Goal: Transaction & Acquisition: Purchase product/service

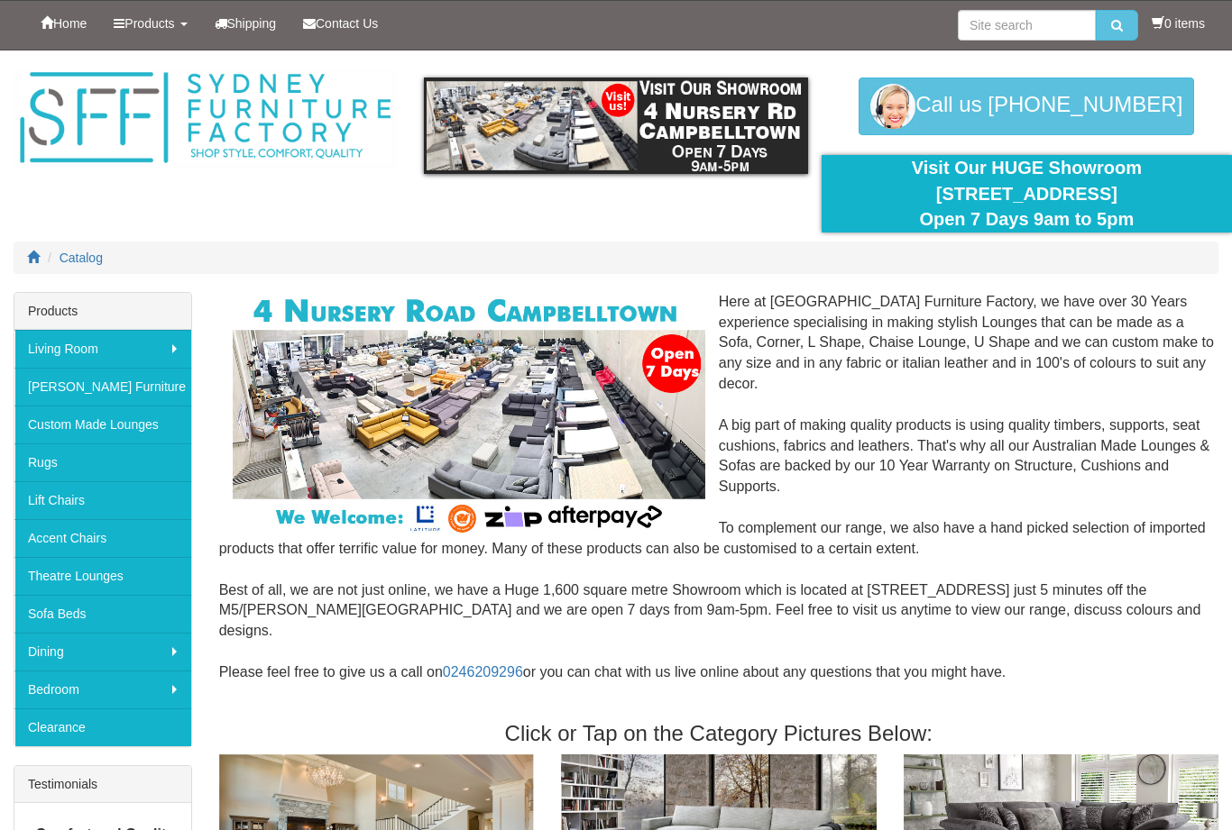
click at [169, 26] on span "Products" at bounding box center [149, 23] width 50 height 14
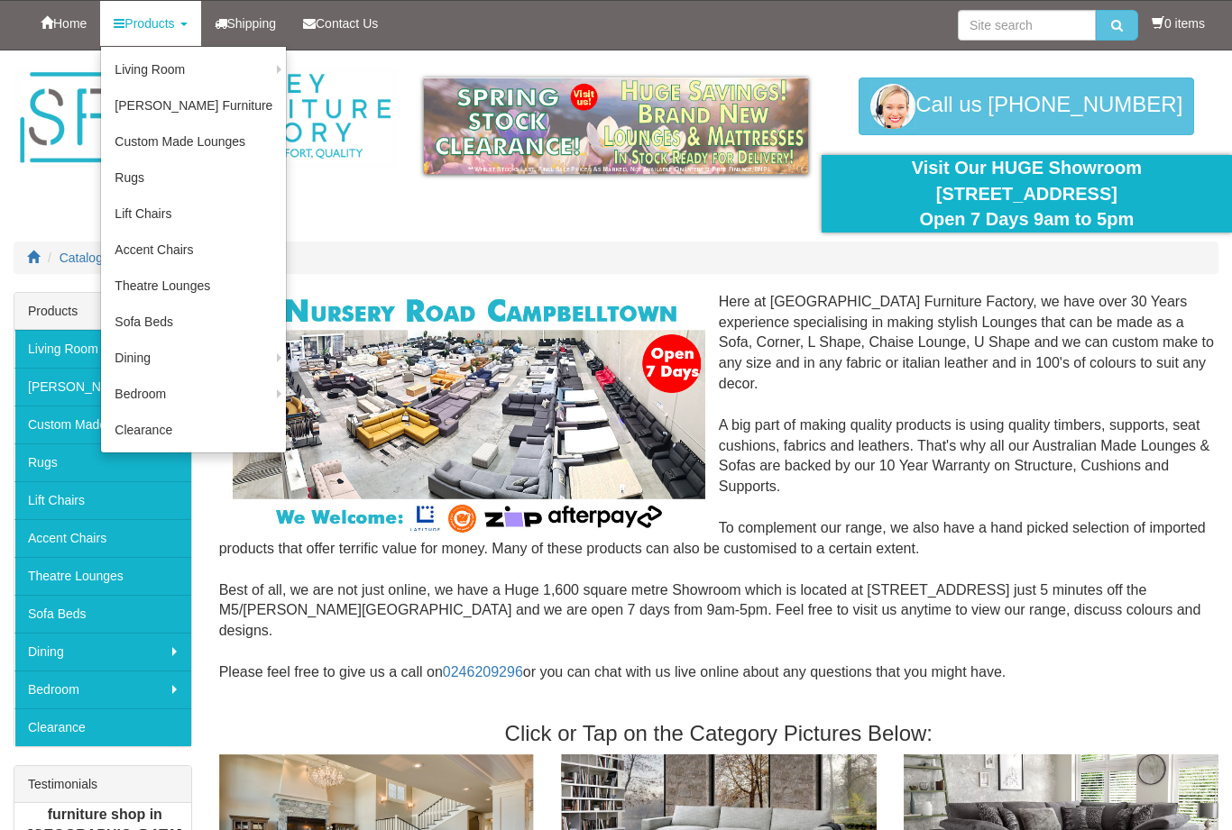
click at [207, 75] on link "Living Room" at bounding box center [193, 69] width 185 height 36
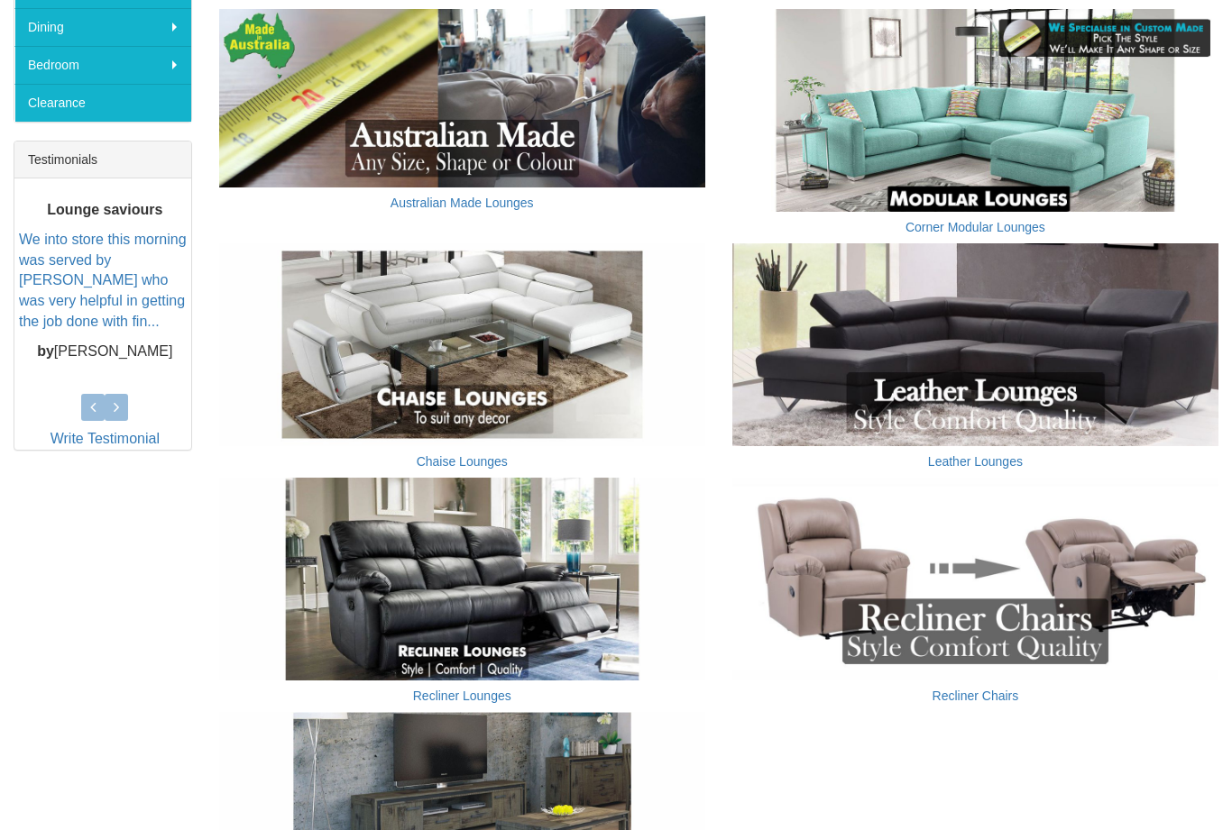
scroll to position [625, 0]
click at [497, 554] on img at bounding box center [462, 579] width 486 height 203
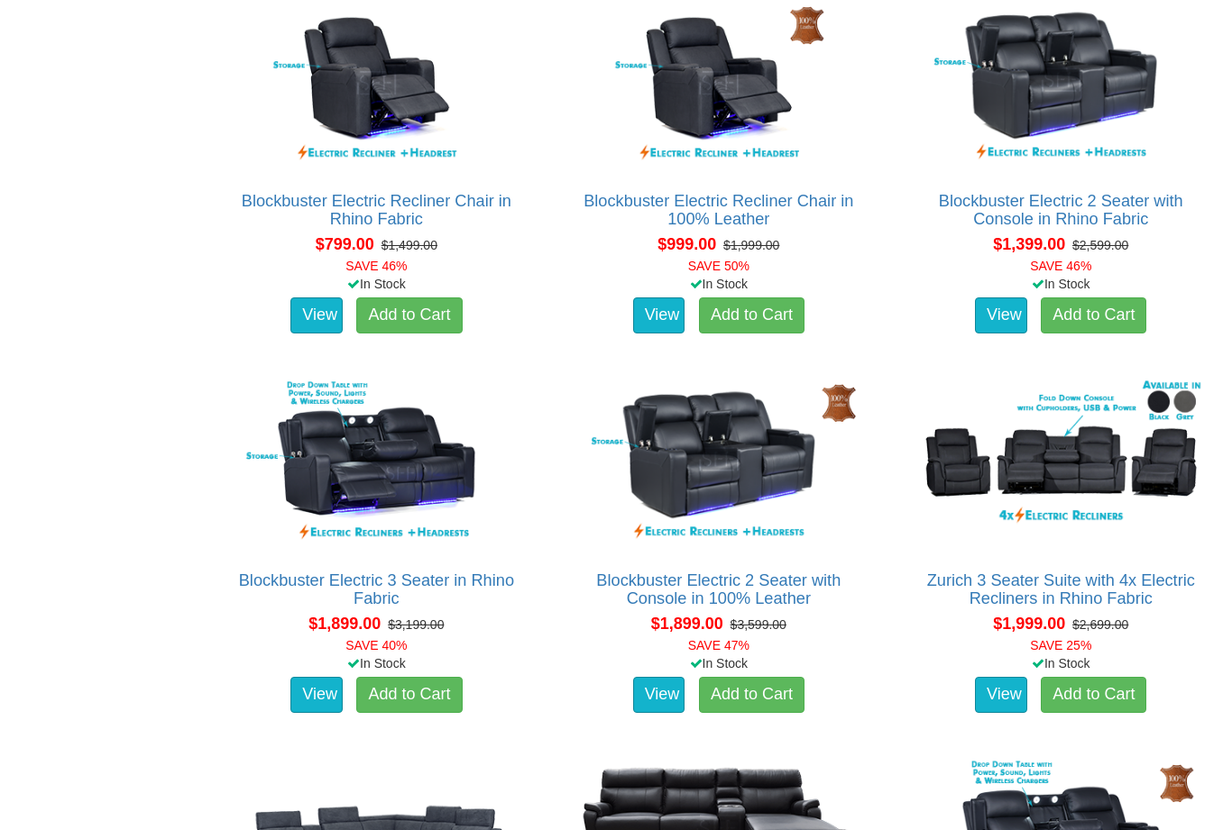
scroll to position [1148, 0]
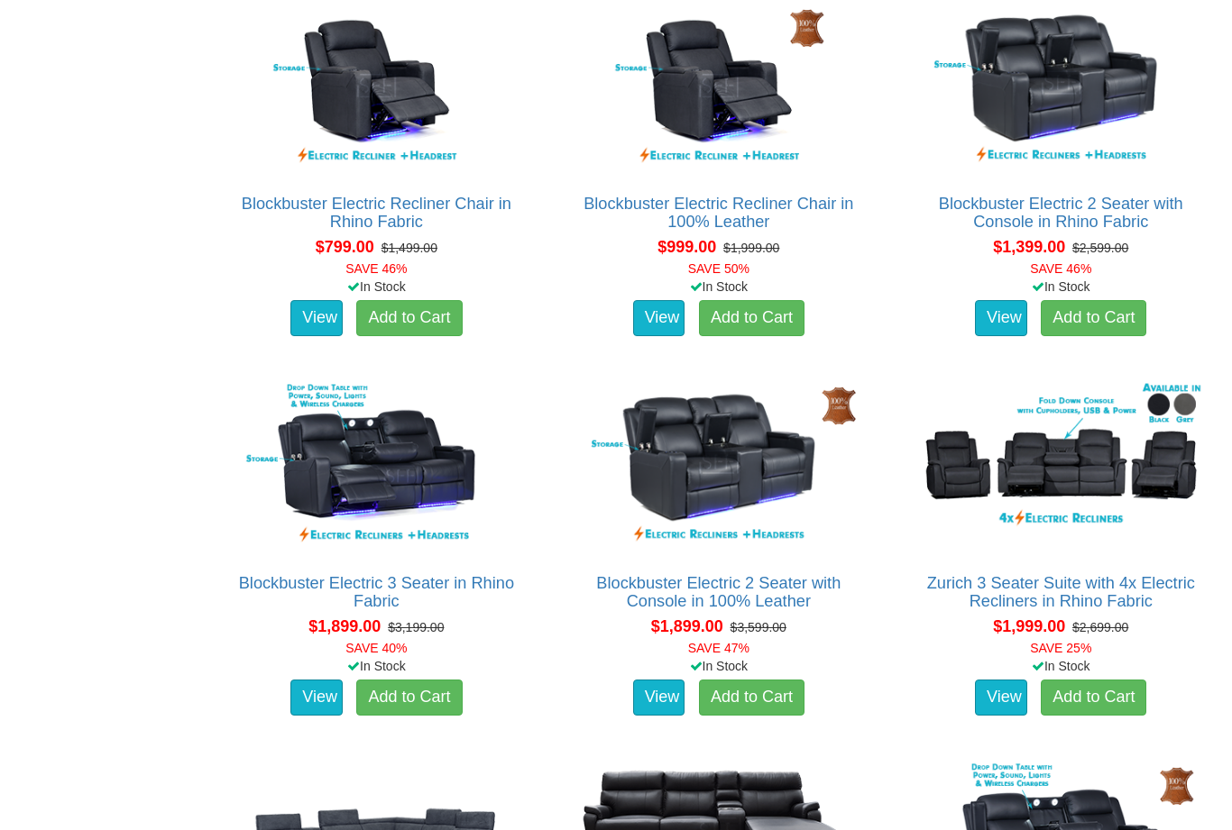
click at [1077, 467] on img at bounding box center [1060, 465] width 295 height 180
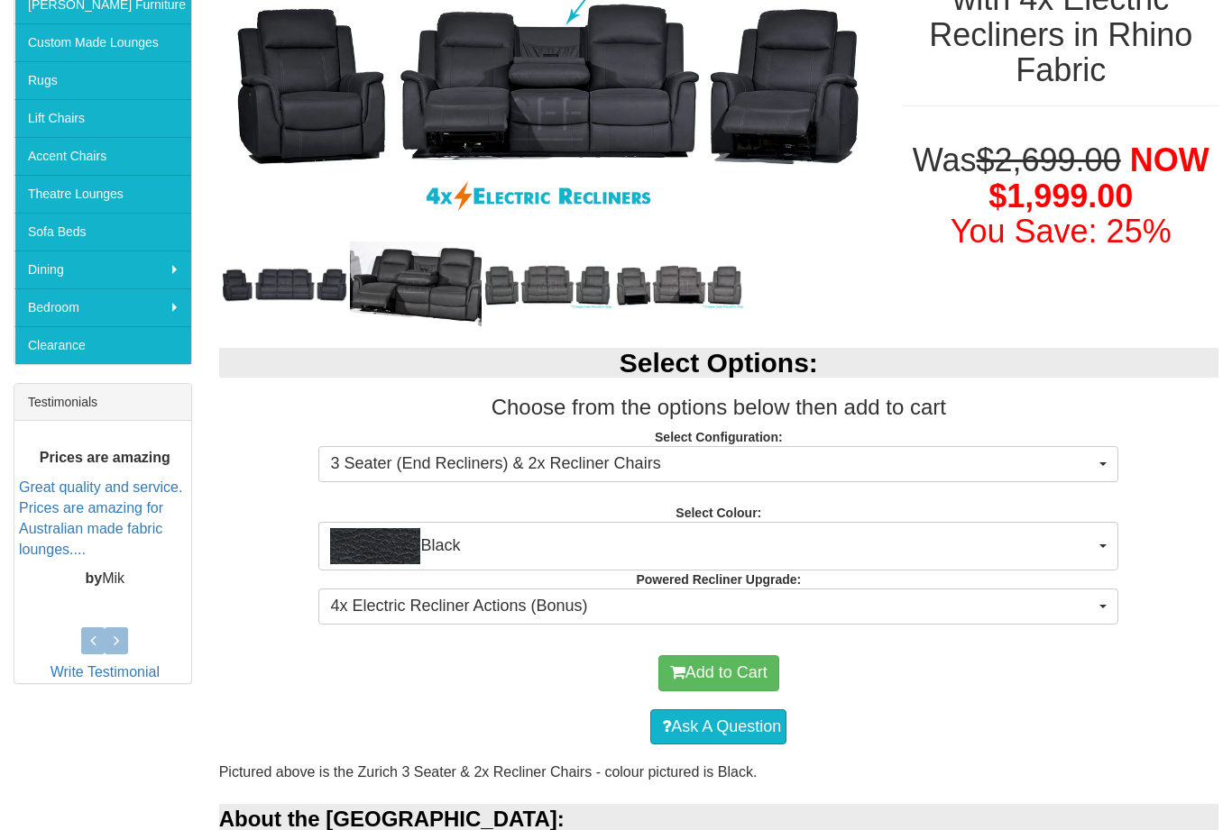
scroll to position [383, 0]
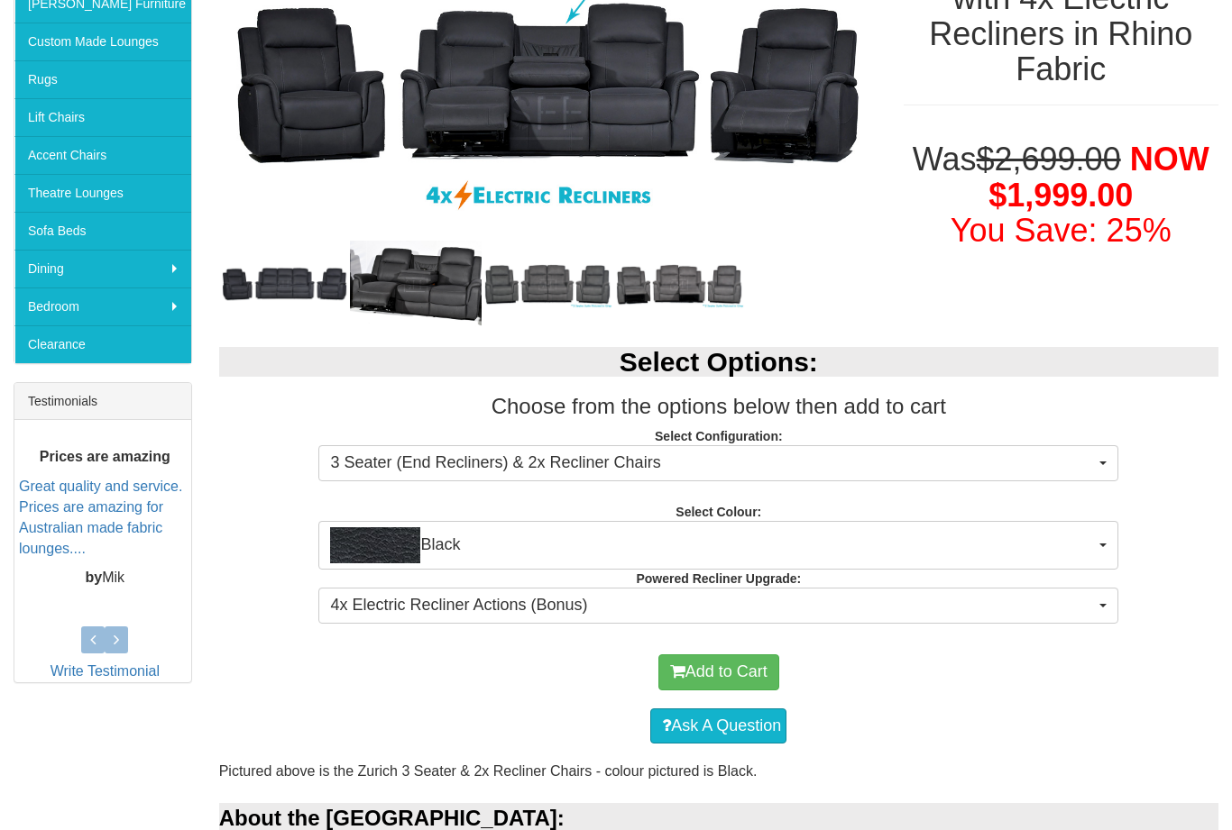
click at [1111, 540] on button "Black" at bounding box center [718, 545] width 800 height 49
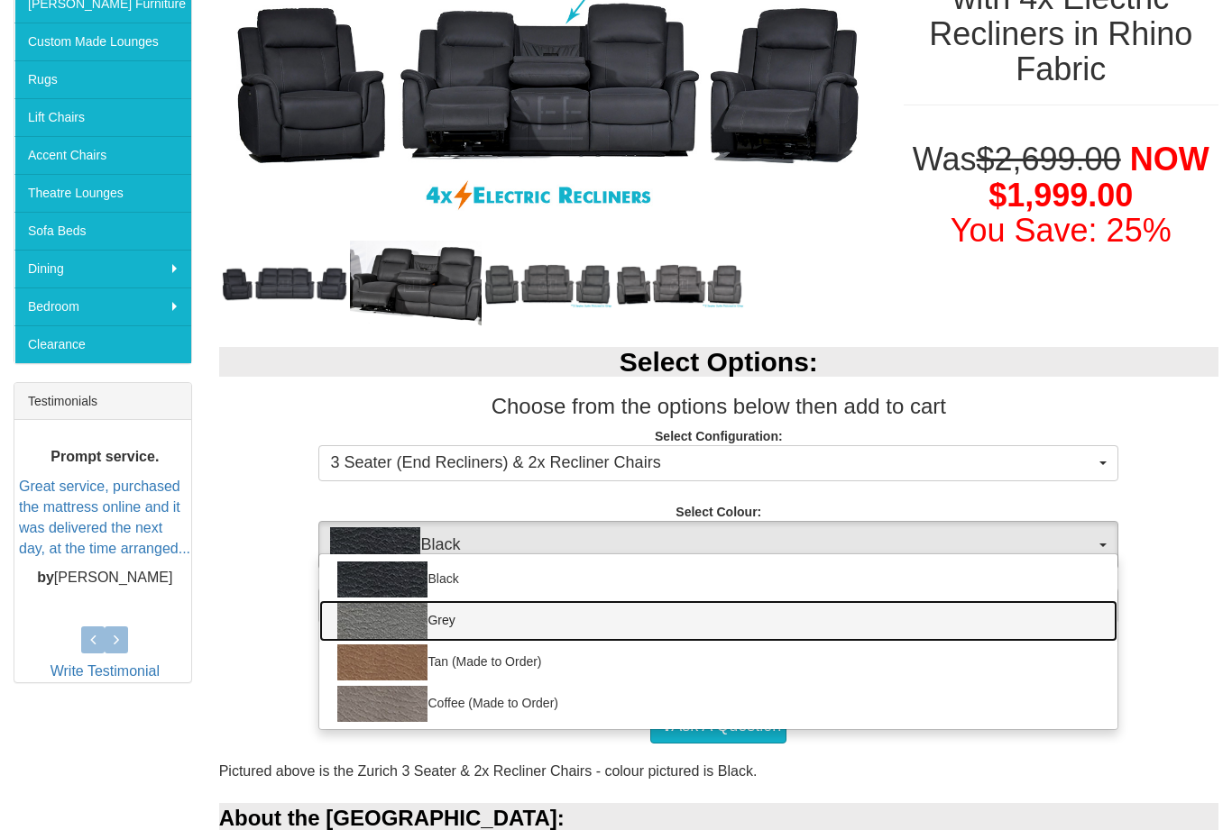
click at [405, 620] on img at bounding box center [382, 621] width 90 height 36
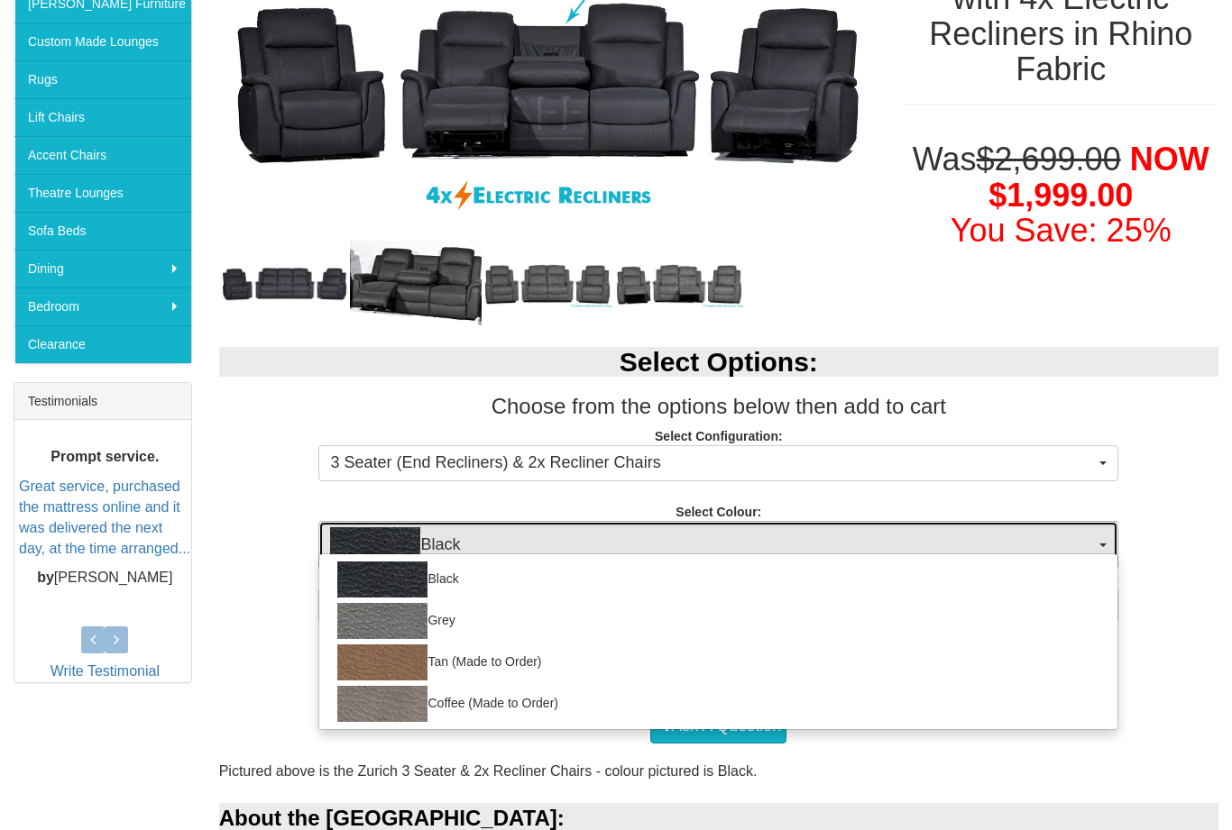
select select "1187"
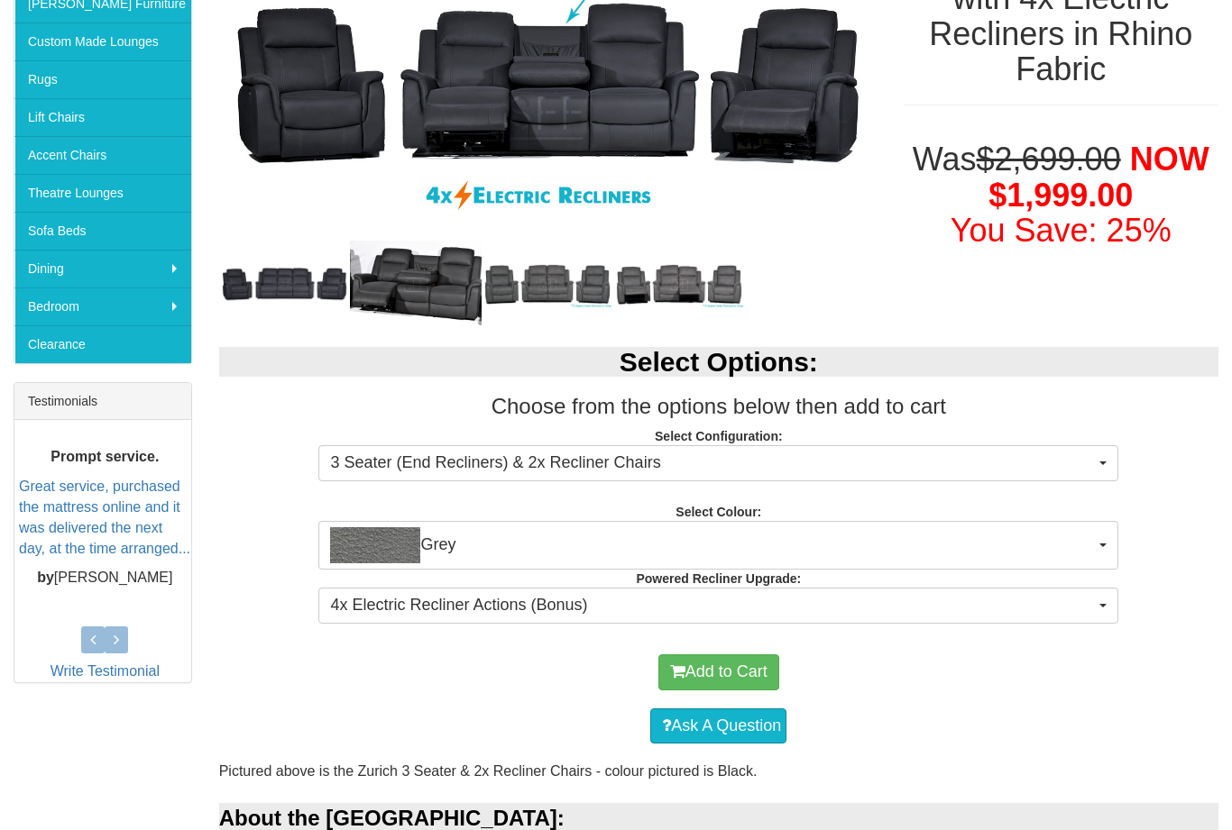
click at [1202, 538] on div "Select Options: Choose from the options below then add to cart Select Configura…" at bounding box center [719, 482] width 1026 height 307
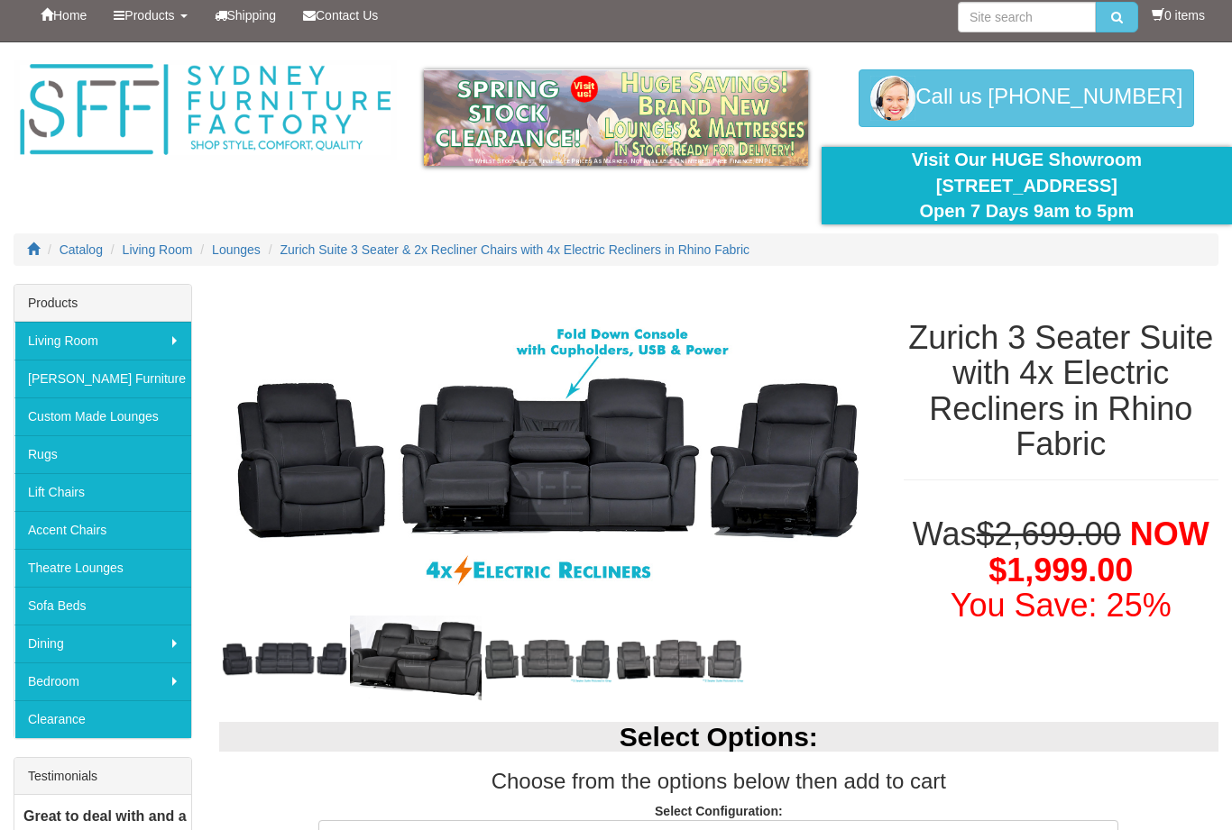
scroll to position [7, 0]
click at [545, 650] on img at bounding box center [547, 660] width 132 height 46
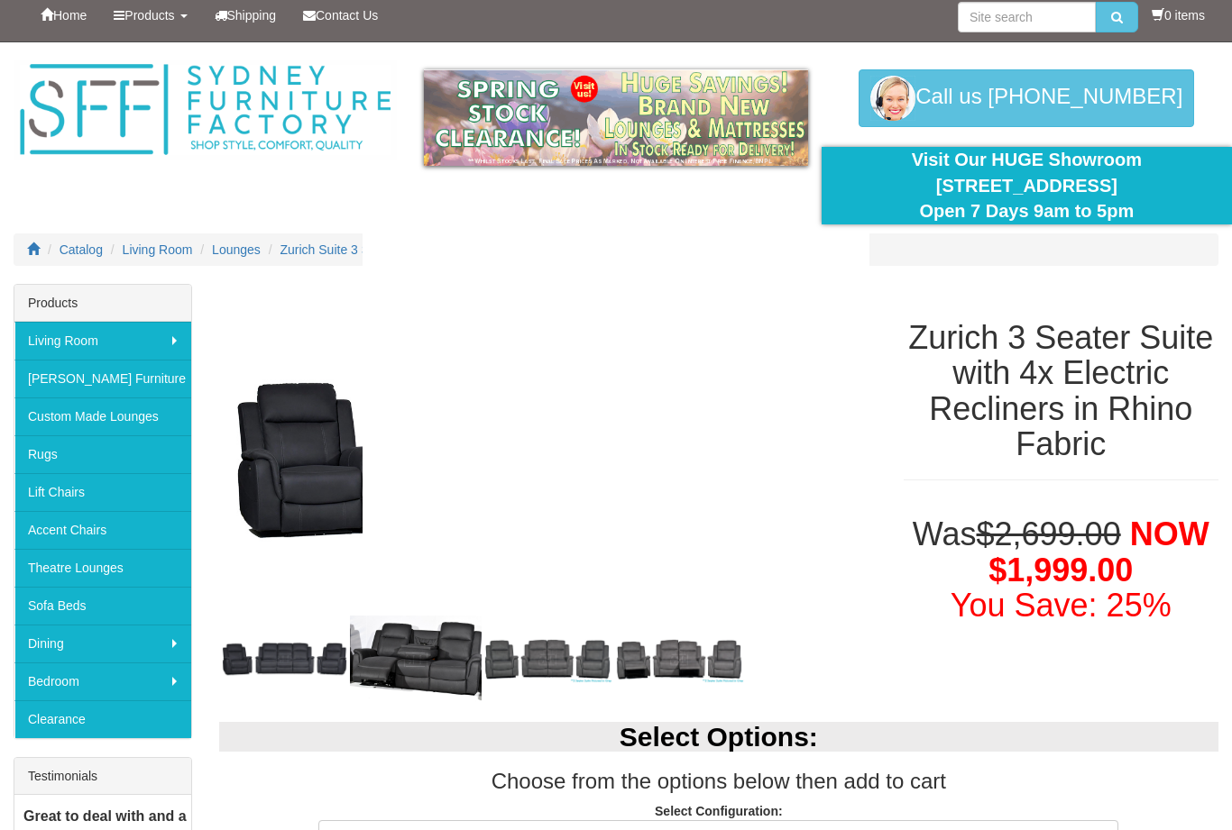
scroll to position [8, 0]
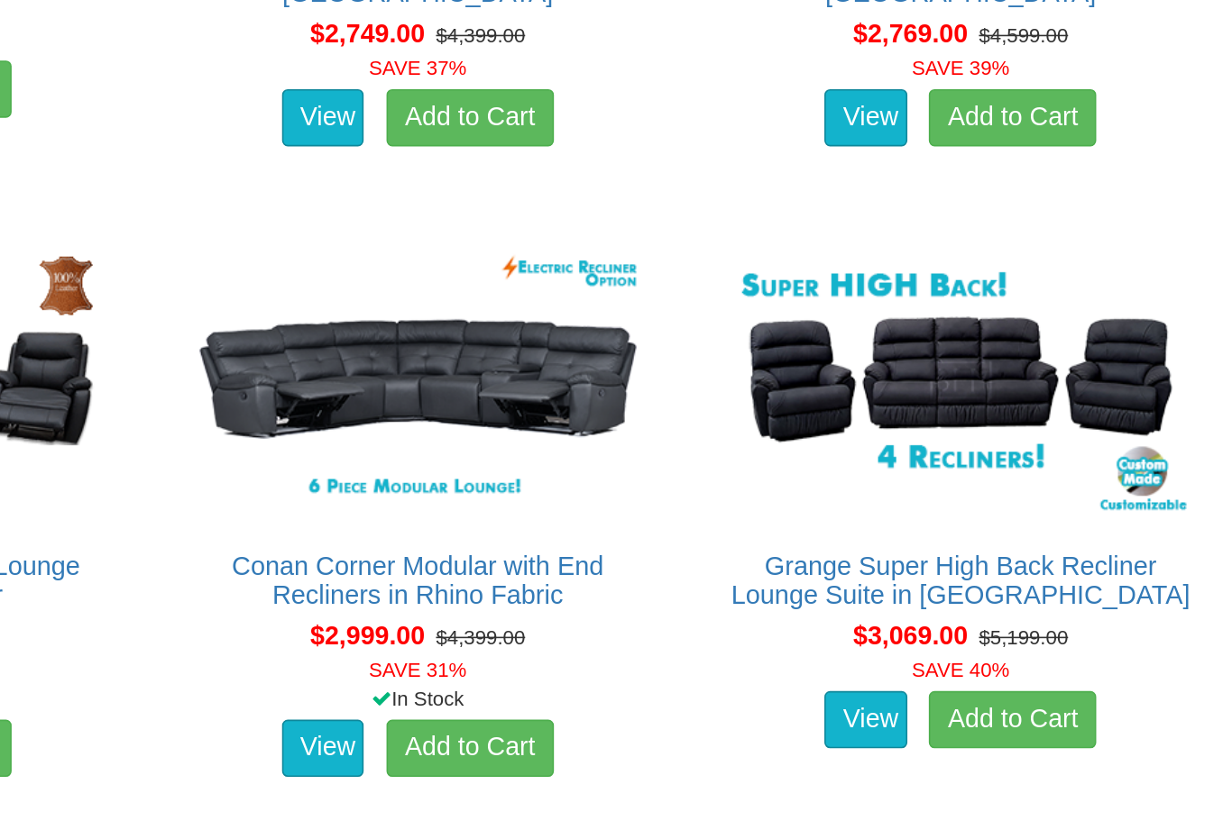
scroll to position [2622, 0]
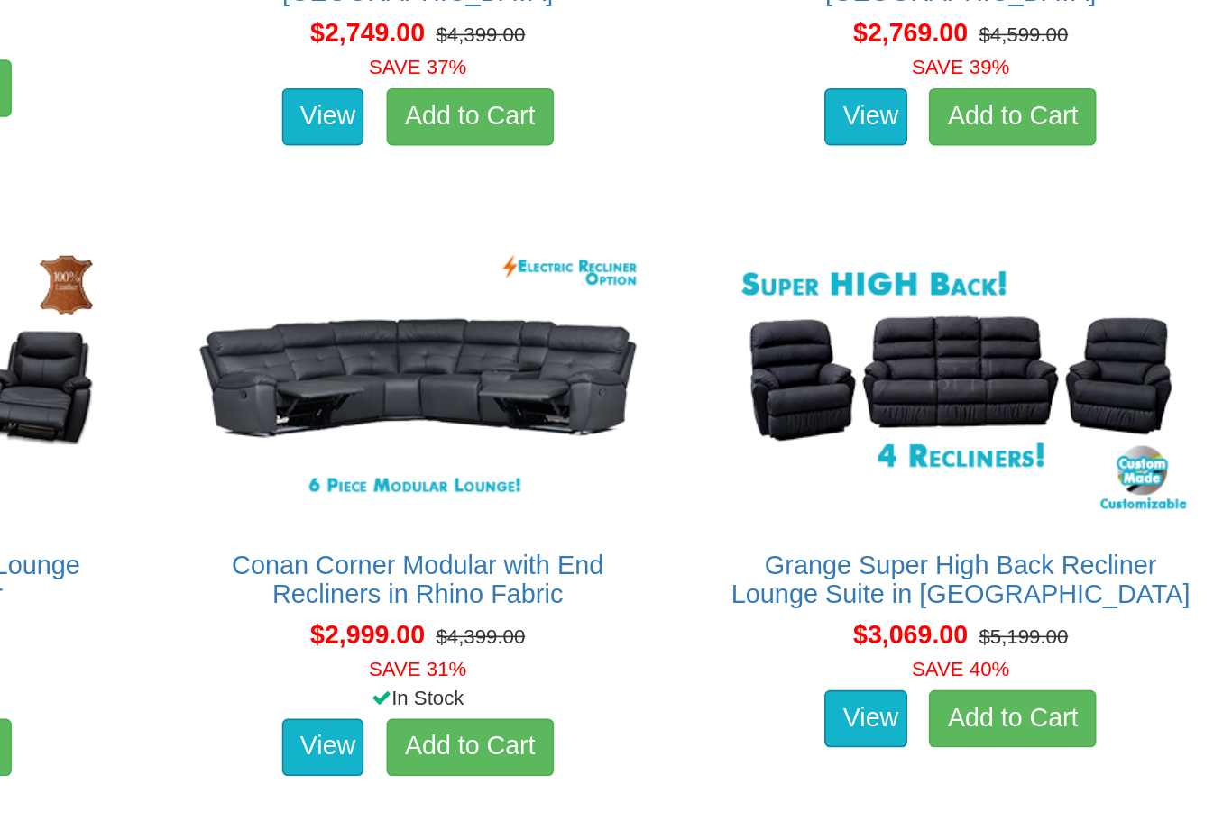
click at [913, 419] on img at bounding box center [1060, 509] width 295 height 180
